Goal: Find specific page/section: Find specific page/section

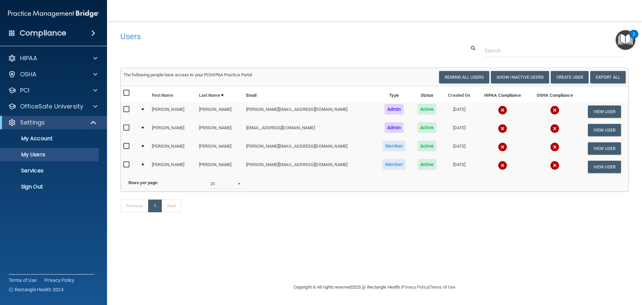
select select "20"
click at [45, 190] on p "Sign Out" at bounding box center [49, 186] width 91 height 7
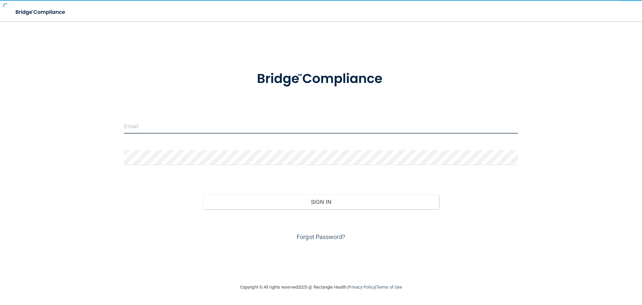
type input "[EMAIL_ADDRESS][DOMAIN_NAME]"
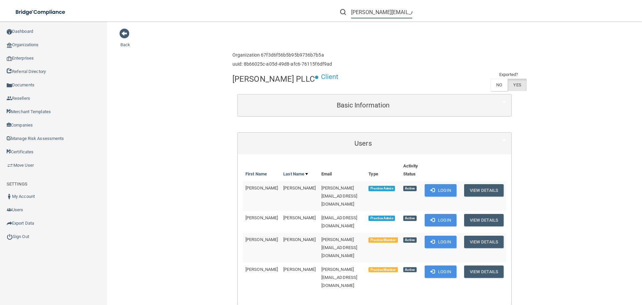
click at [381, 13] on input "[PERSON_NAME][EMAIL_ADDRESS][DOMAIN_NAME]" at bounding box center [381, 12] width 61 height 12
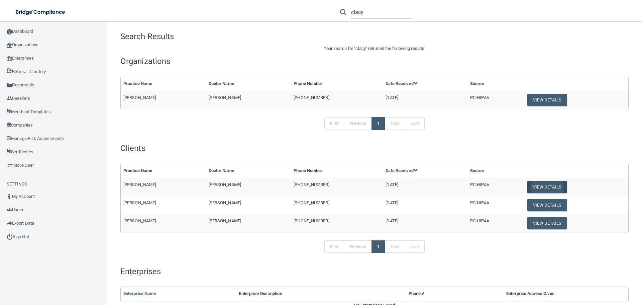
type input "clacy"
click at [542, 184] on button "View Details" at bounding box center [546, 186] width 39 height 12
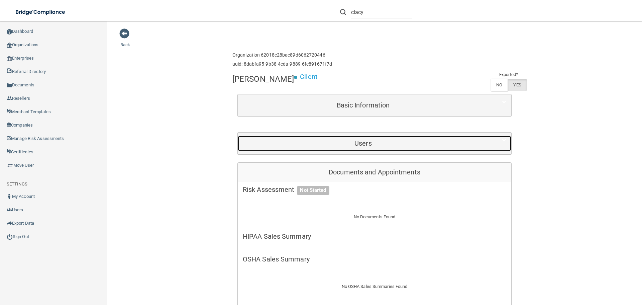
click at [439, 141] on h5 "Users" at bounding box center [363, 142] width 241 height 7
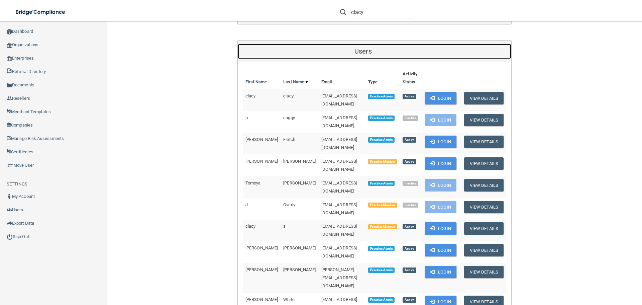
scroll to position [100, 0]
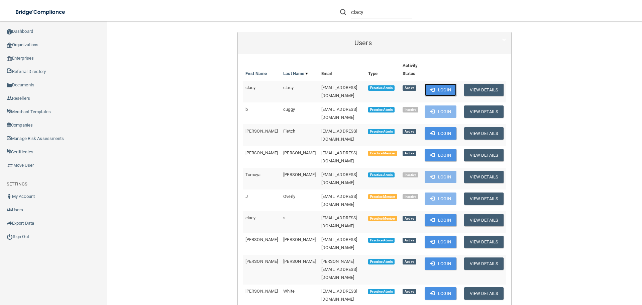
click at [431, 91] on span at bounding box center [432, 89] width 4 height 4
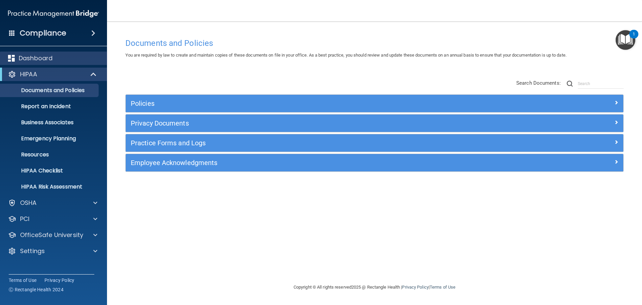
click at [61, 53] on div "Dashboard" at bounding box center [53, 57] width 107 height 13
click at [36, 56] on p "Dashboard" at bounding box center [36, 58] width 34 height 8
